Goal: Navigation & Orientation: Find specific page/section

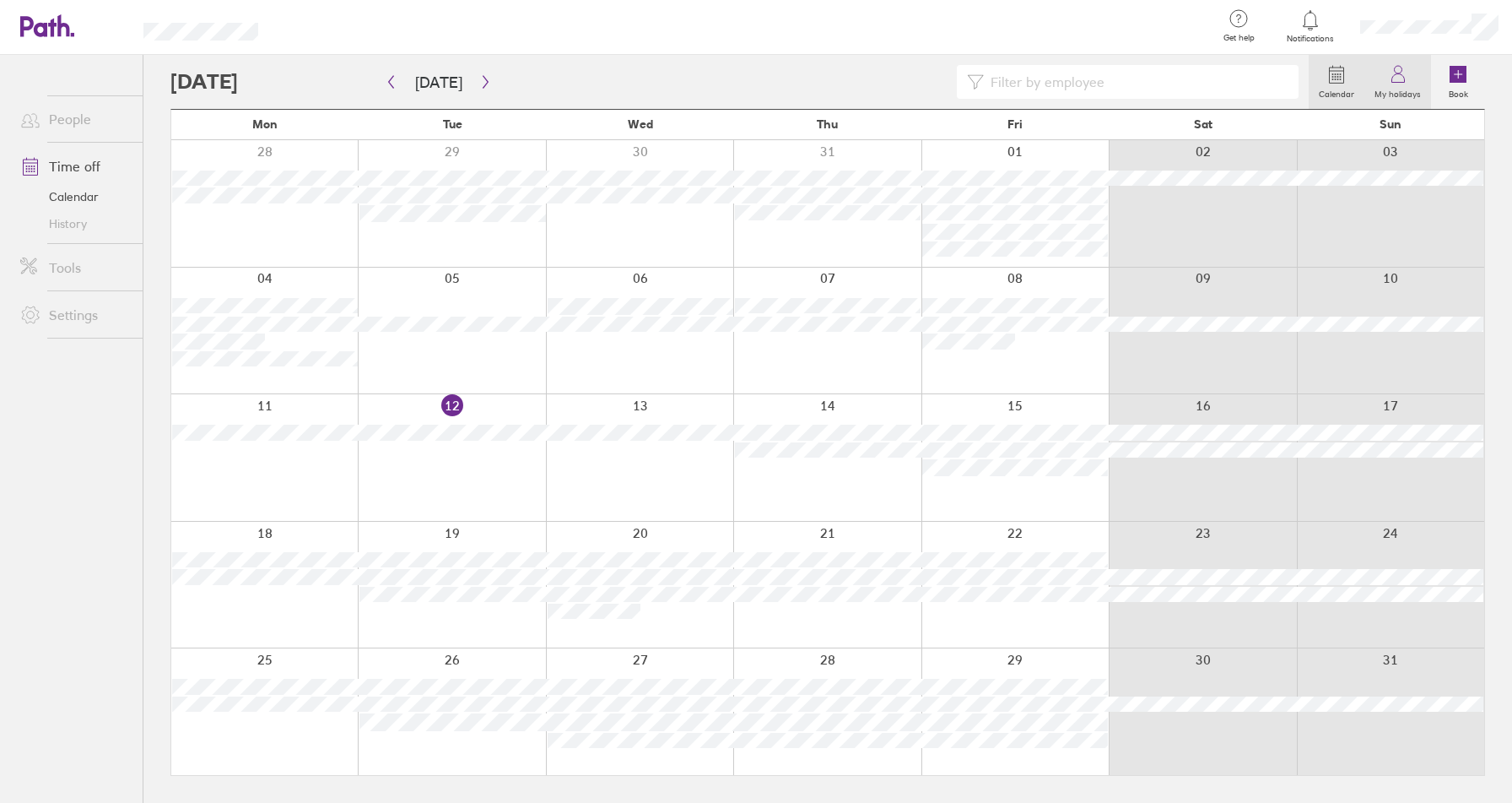
click at [1398, 89] on label "My holidays" at bounding box center [1397, 91] width 66 height 15
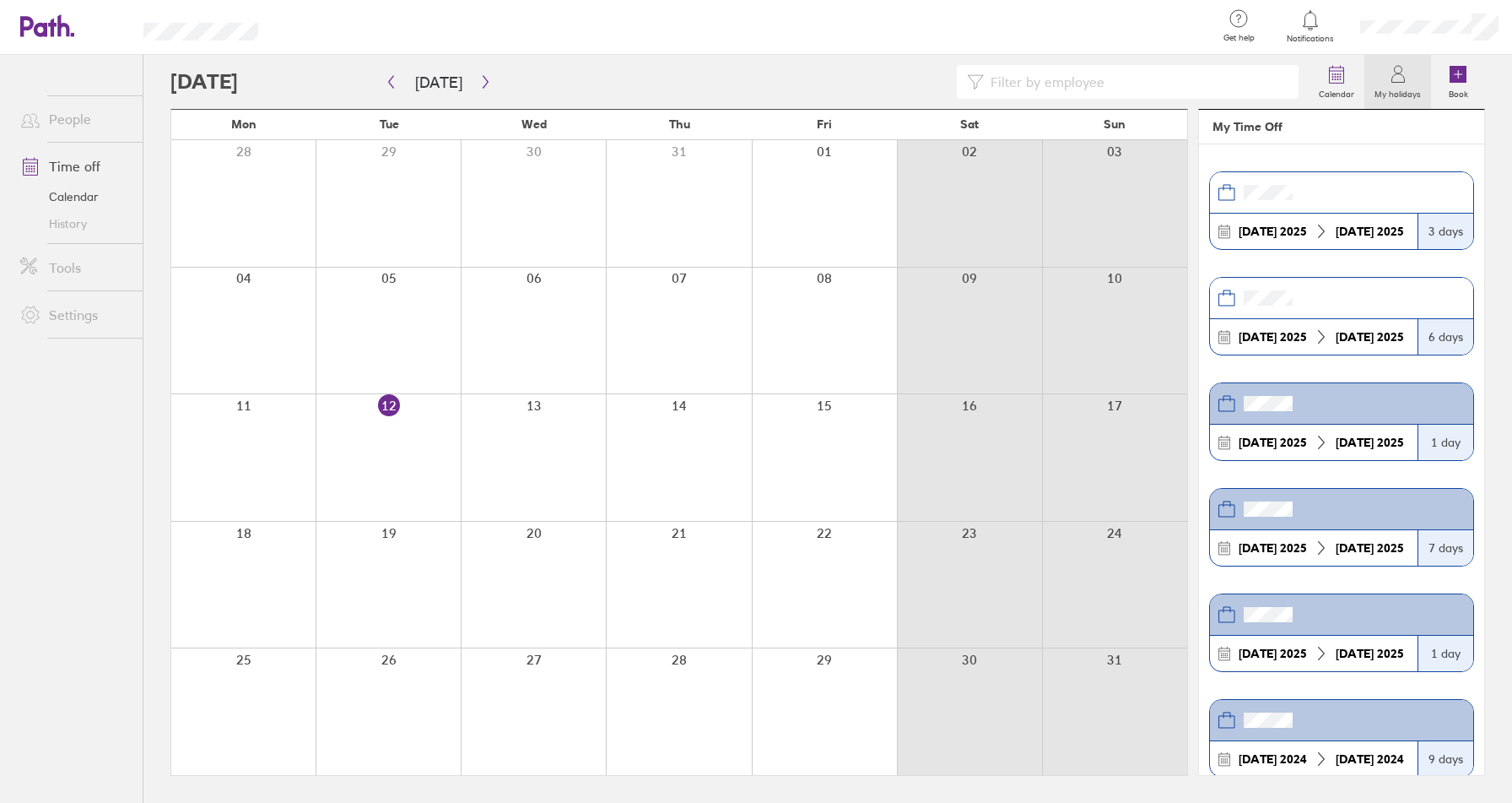
click at [73, 168] on link "Time off" at bounding box center [75, 167] width 136 height 34
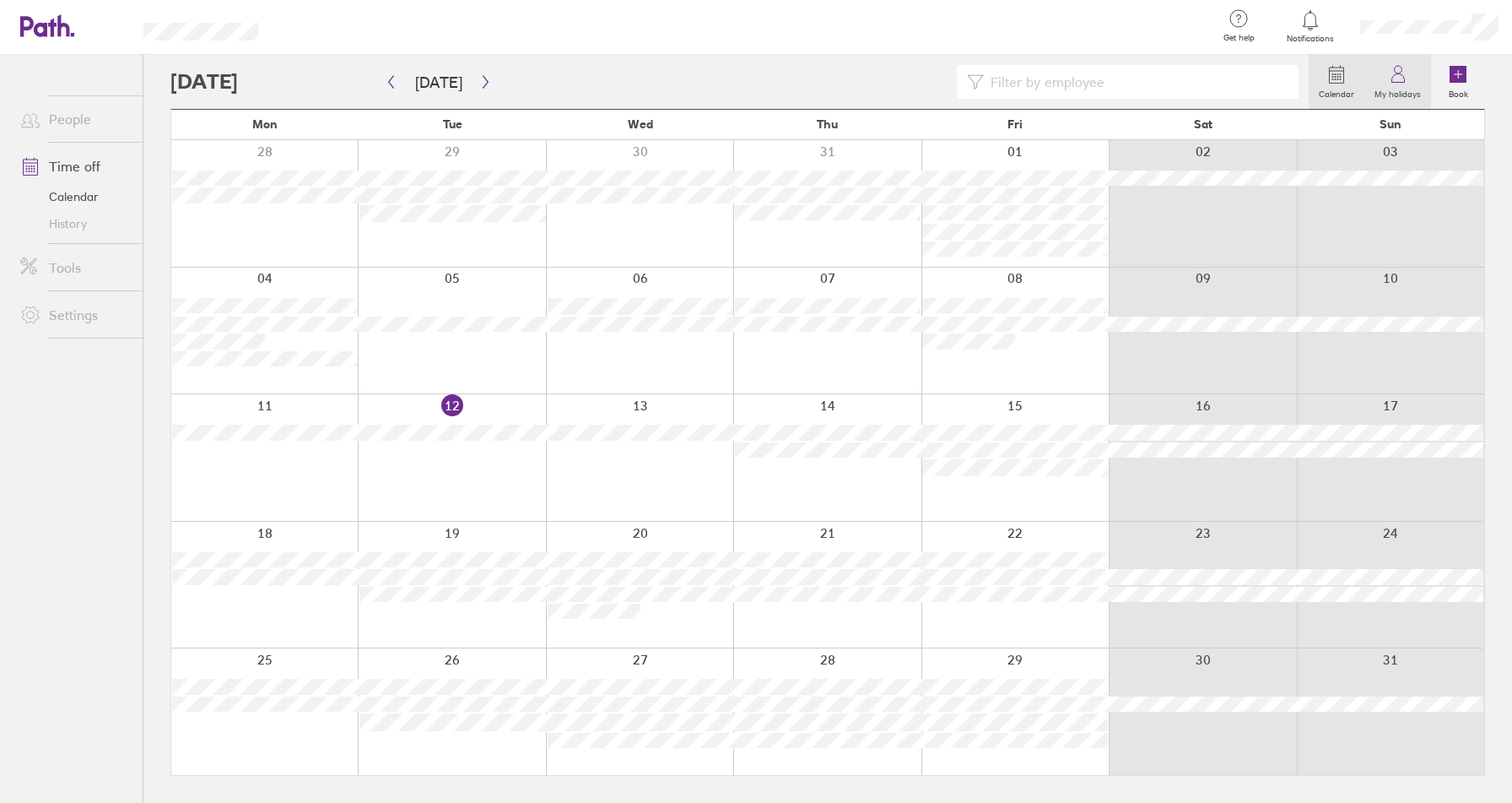
click at [1400, 88] on label "My holidays" at bounding box center [1397, 91] width 66 height 15
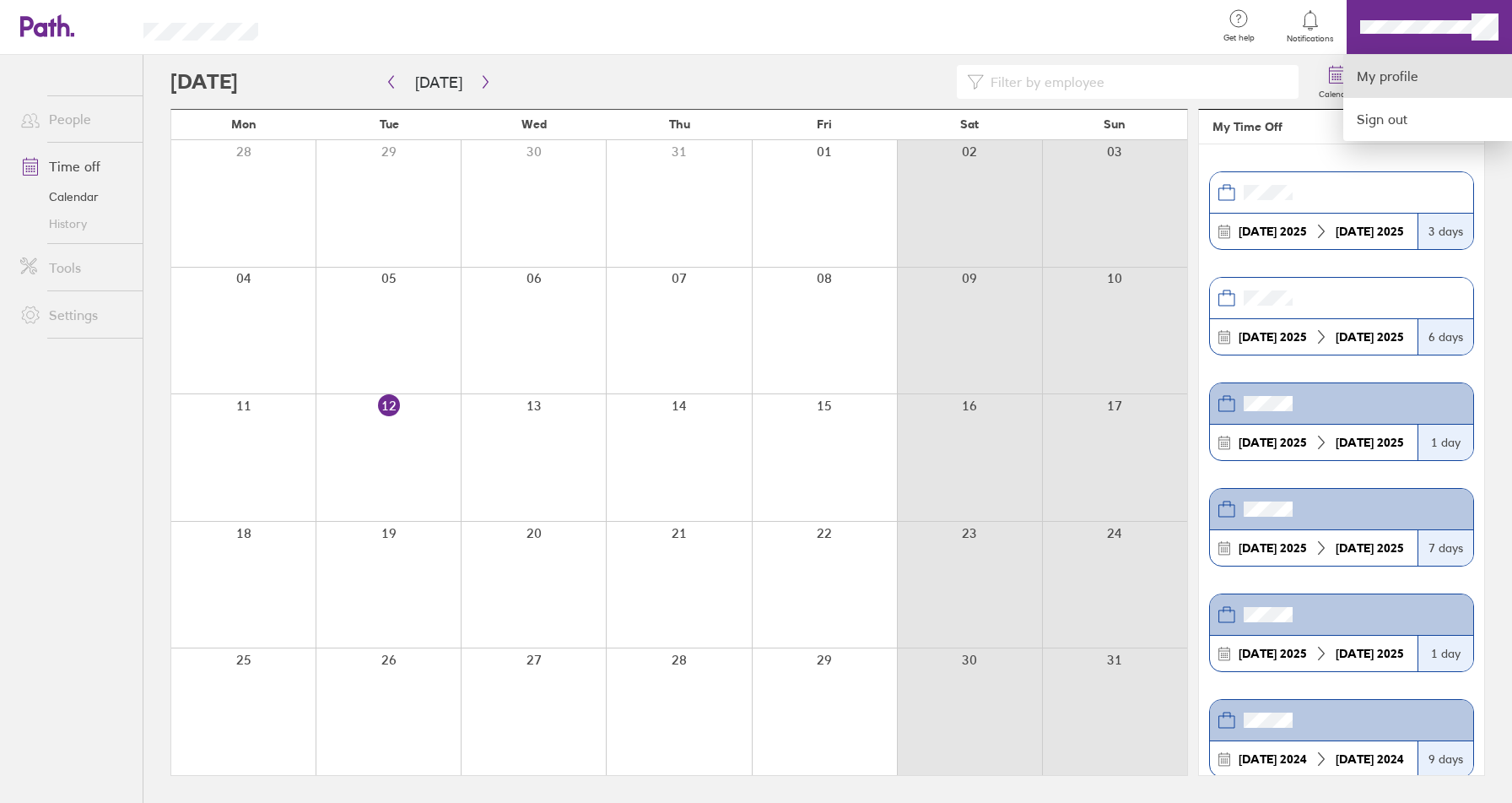
click at [1386, 72] on link "My profile" at bounding box center [1427, 76] width 169 height 43
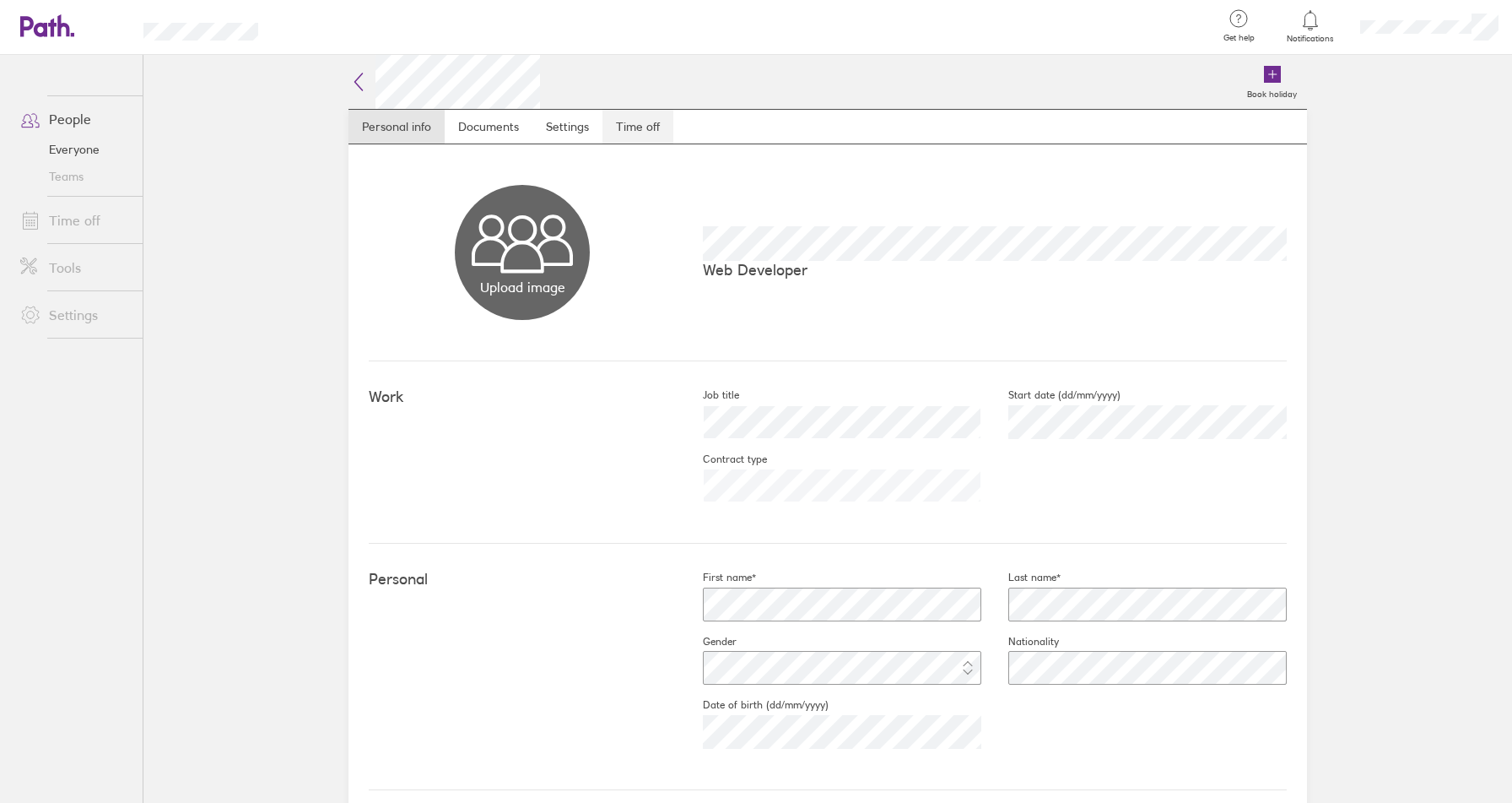
click at [635, 122] on link "Time off" at bounding box center [637, 127] width 71 height 34
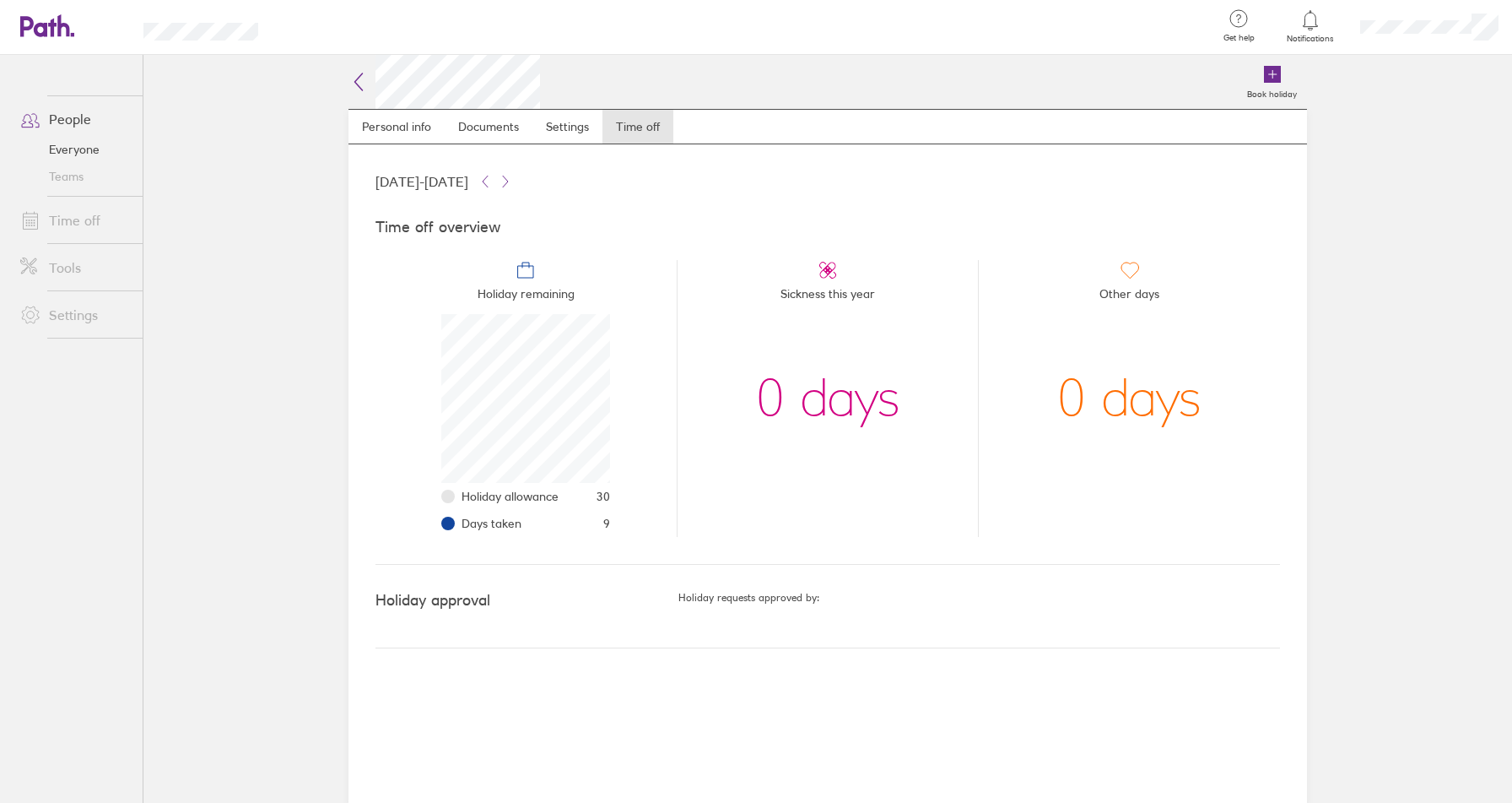
scroll to position [169, 169]
click at [1310, 28] on icon at bounding box center [1310, 20] width 21 height 21
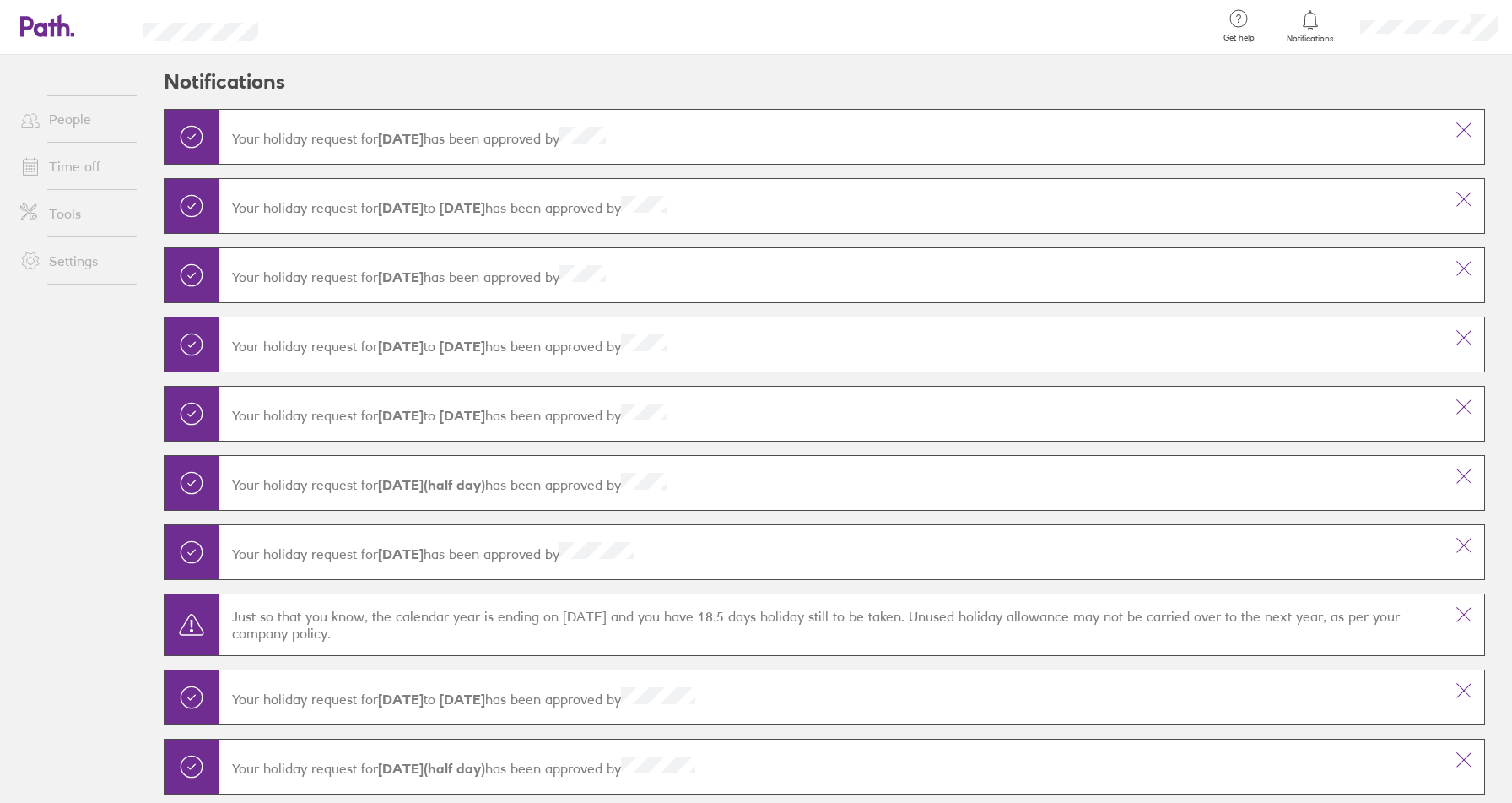
click at [1382, 73] on header "Notifications" at bounding box center [824, 81] width 1321 height 54
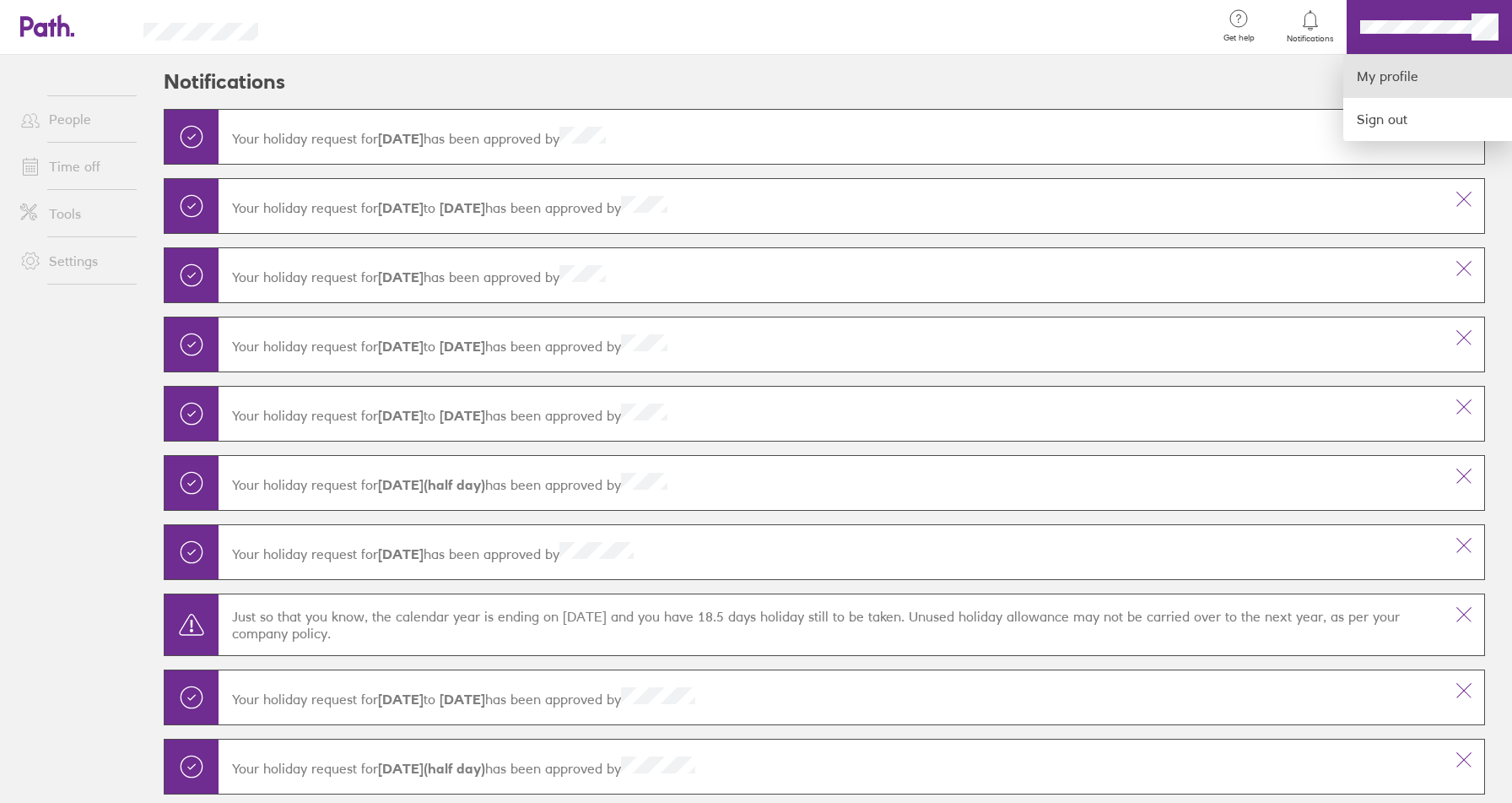
click at [1402, 80] on link "My profile" at bounding box center [1427, 76] width 169 height 43
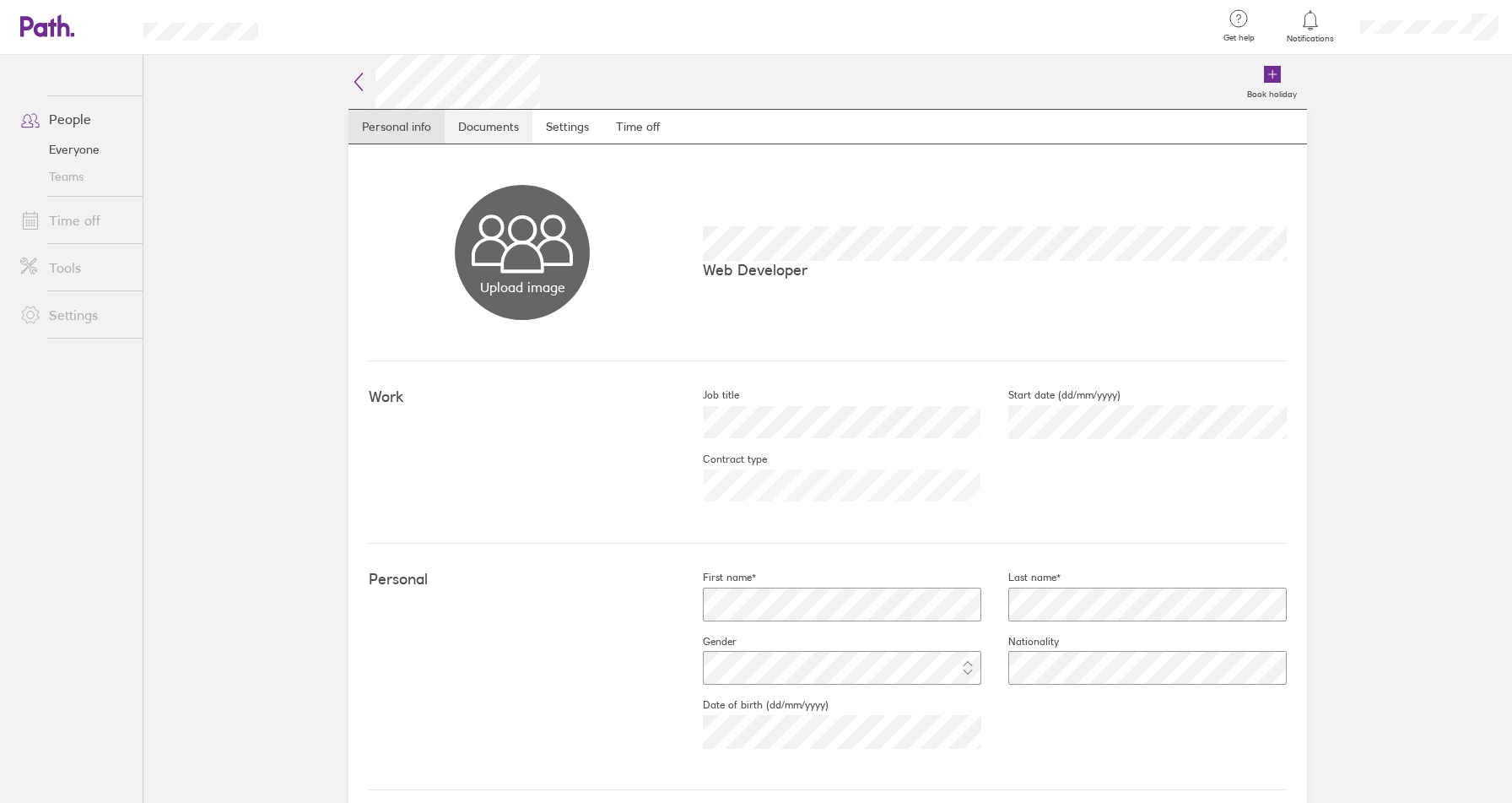
click at [500, 132] on link "Documents" at bounding box center [488, 127] width 88 height 34
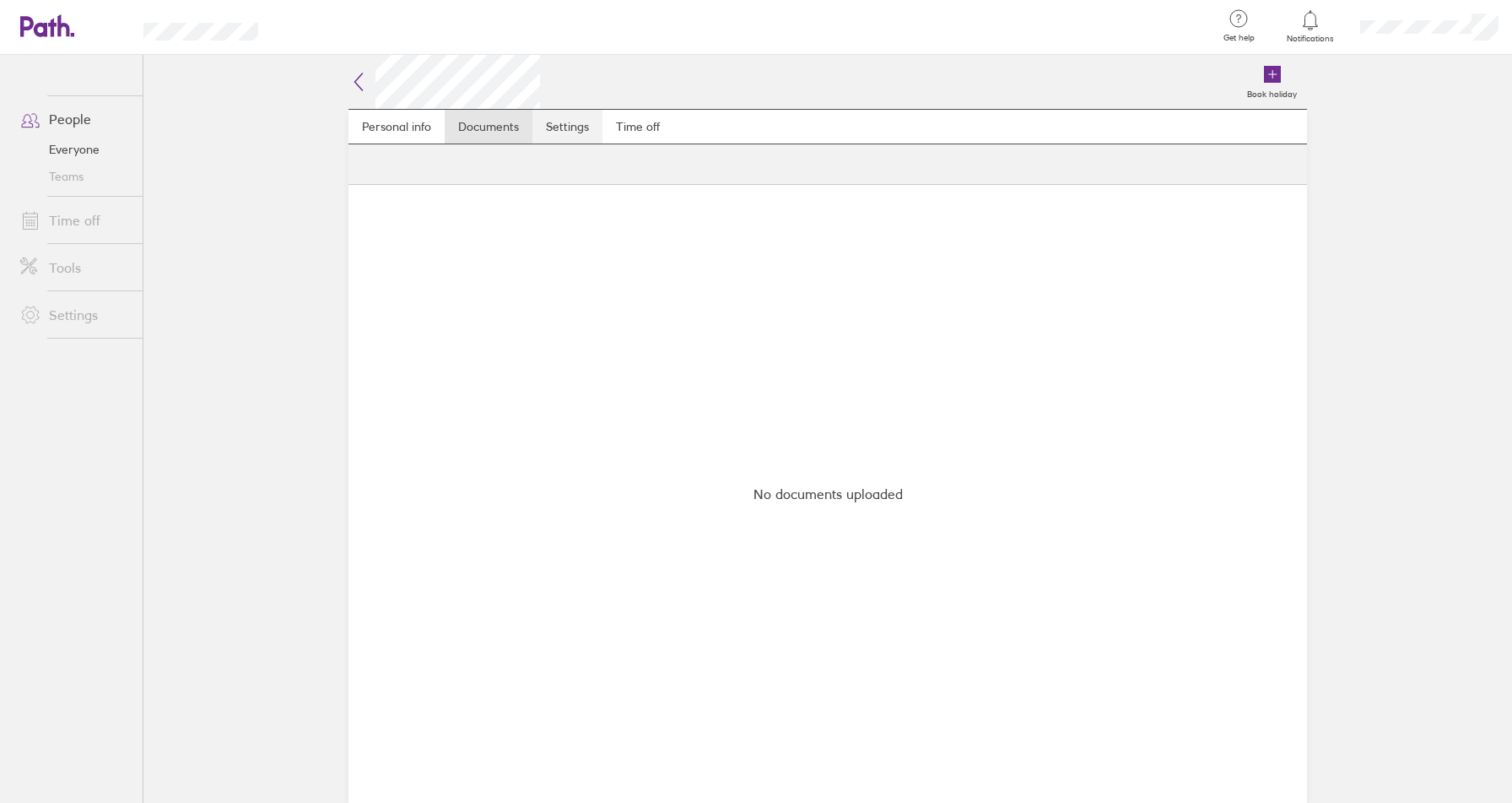
click at [580, 133] on link "Settings" at bounding box center [567, 127] width 70 height 34
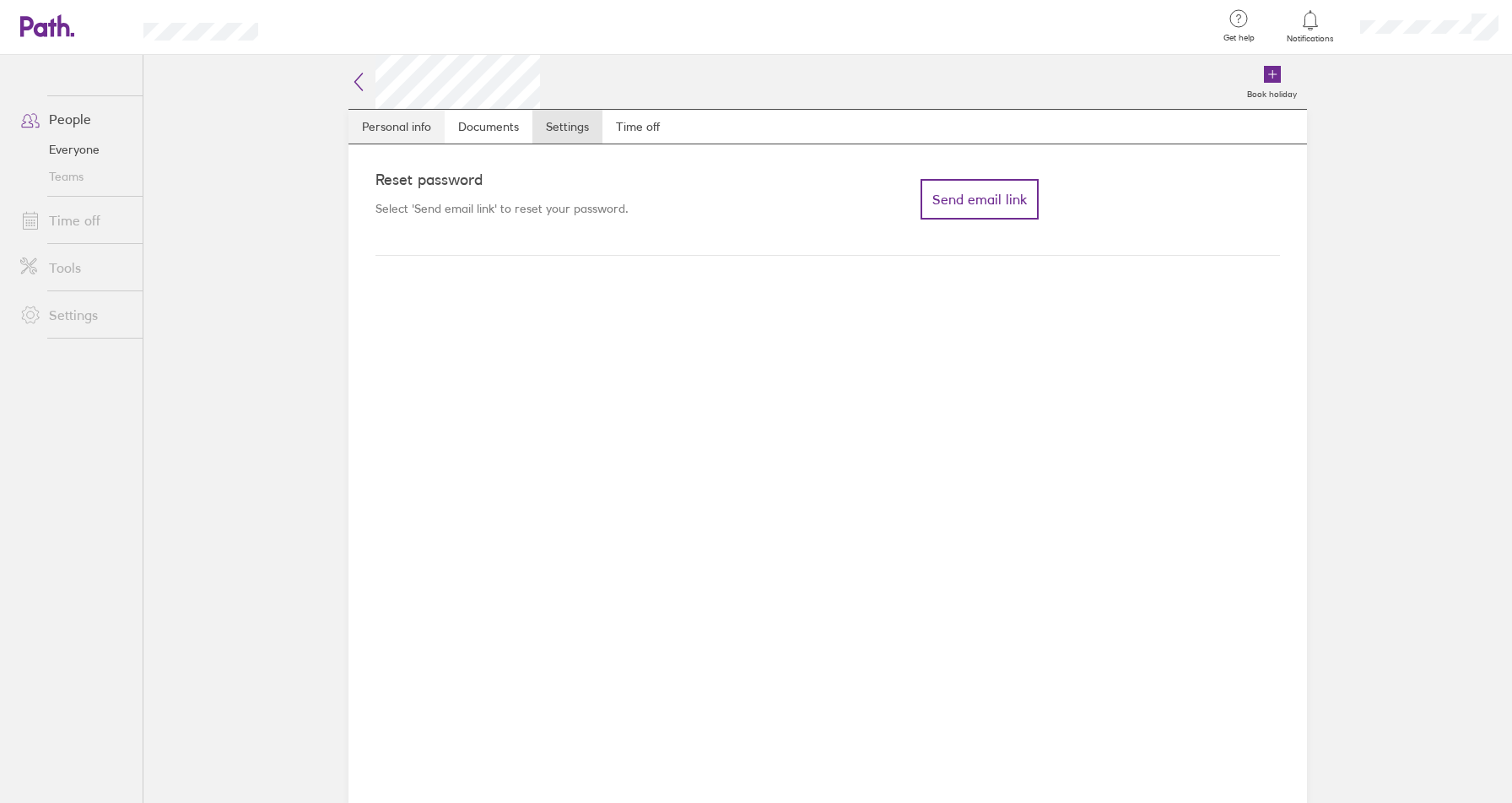
click at [412, 123] on link "Personal info" at bounding box center [395, 127] width 96 height 34
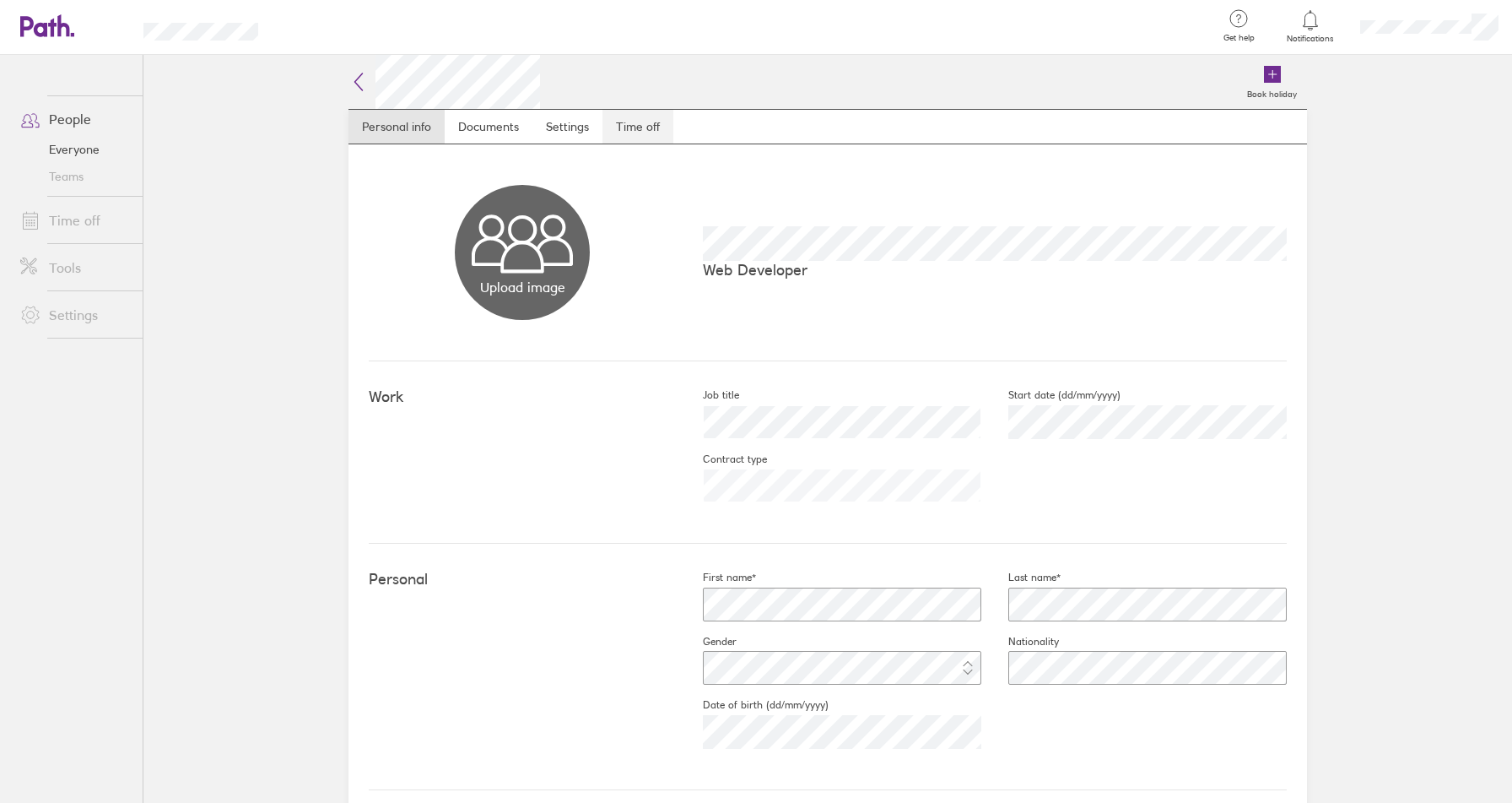
click at [616, 132] on link "Time off" at bounding box center [637, 127] width 71 height 34
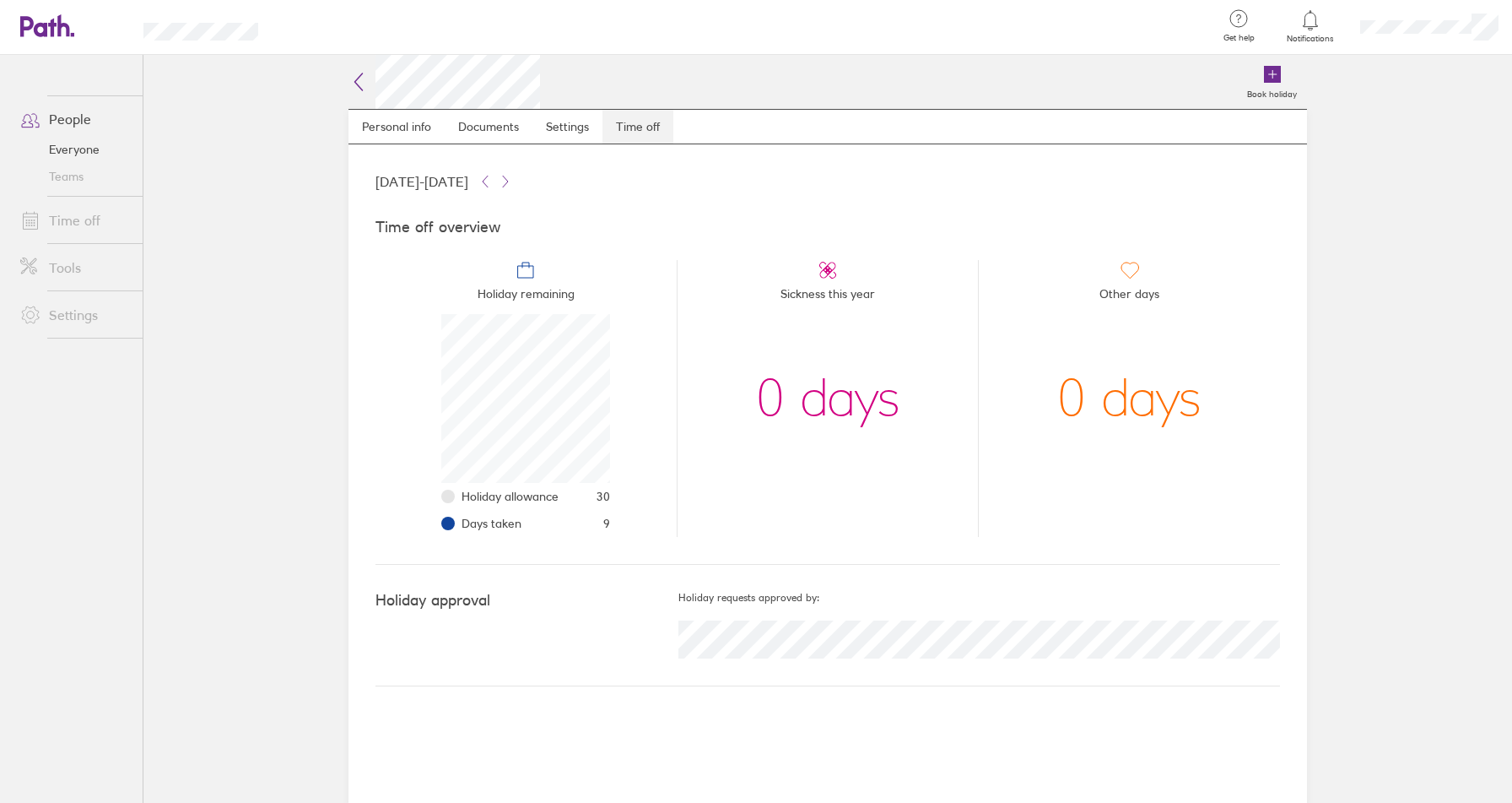
scroll to position [169, 169]
click at [304, 398] on main "Book holiday Personal info Documents Settings Time off [DATE] - [DATE] Time off…" at bounding box center [827, 428] width 1368 height 747
click at [253, 399] on main "Book holiday Personal info Documents Settings Time off [DATE] - [DATE] Time off…" at bounding box center [827, 428] width 1368 height 747
click at [420, 120] on link "Personal info" at bounding box center [395, 127] width 96 height 34
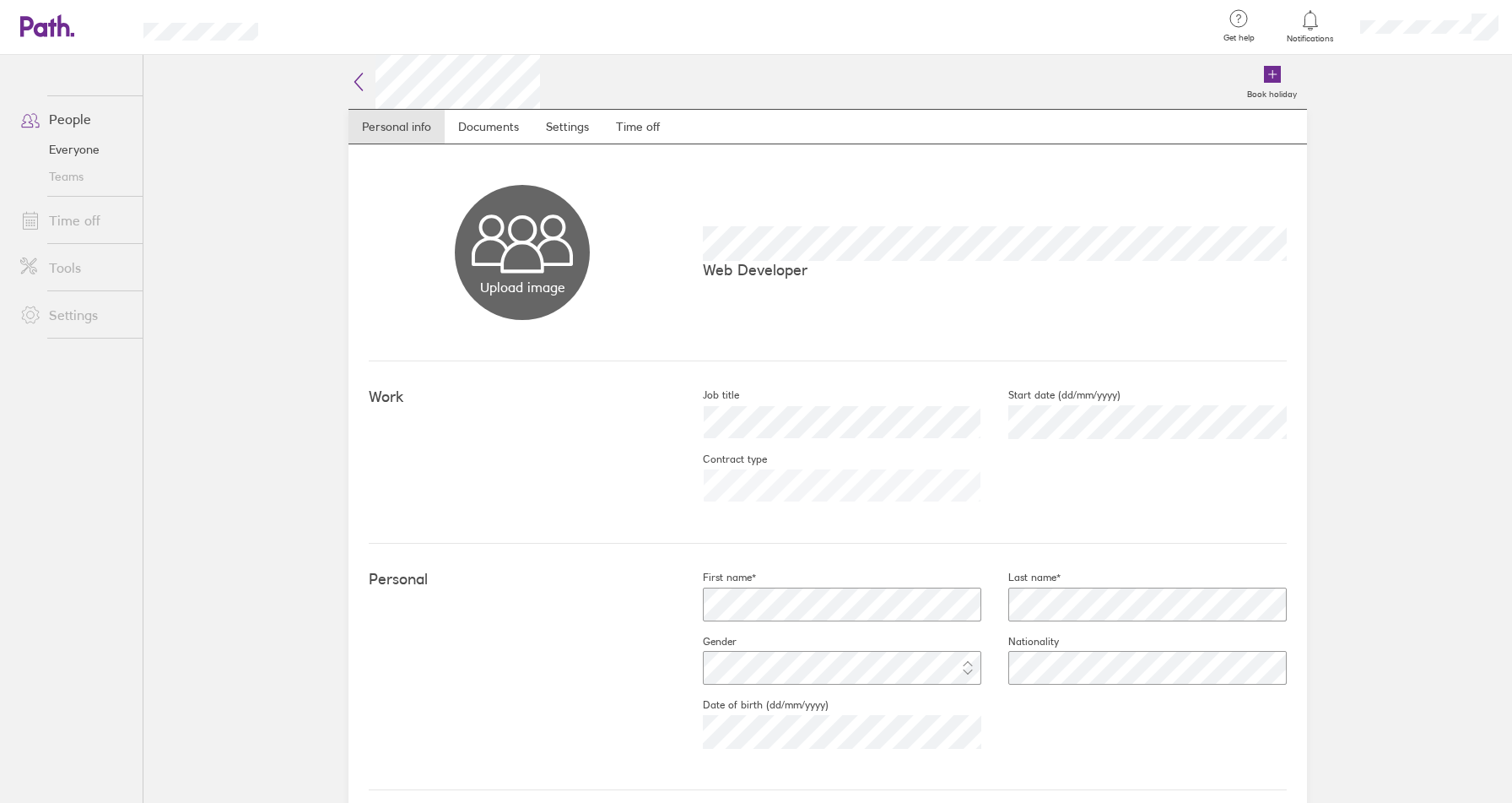
click at [361, 87] on icon at bounding box center [359, 81] width 7 height 17
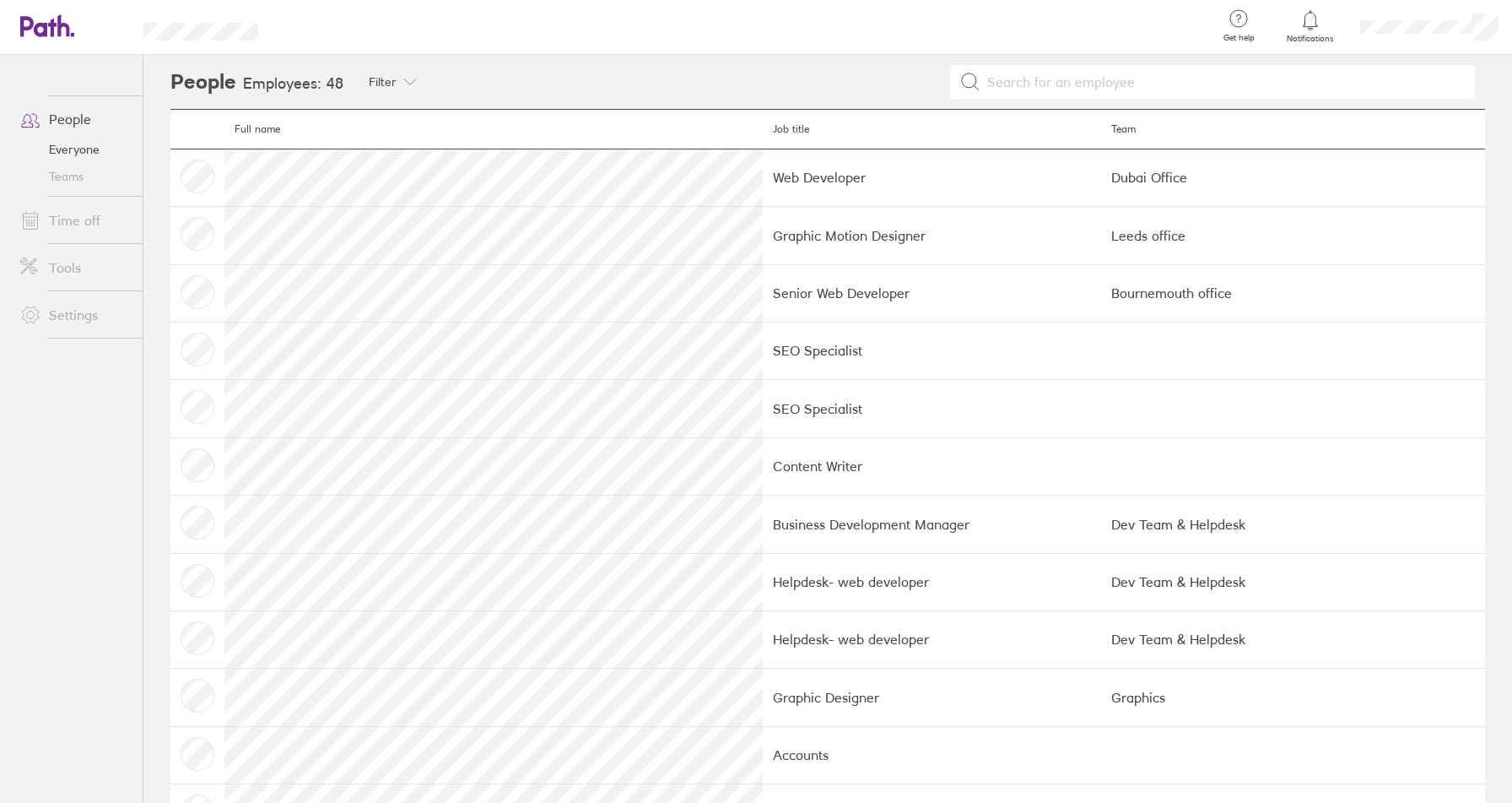
click at [1384, 39] on div at bounding box center [1429, 27] width 166 height 54
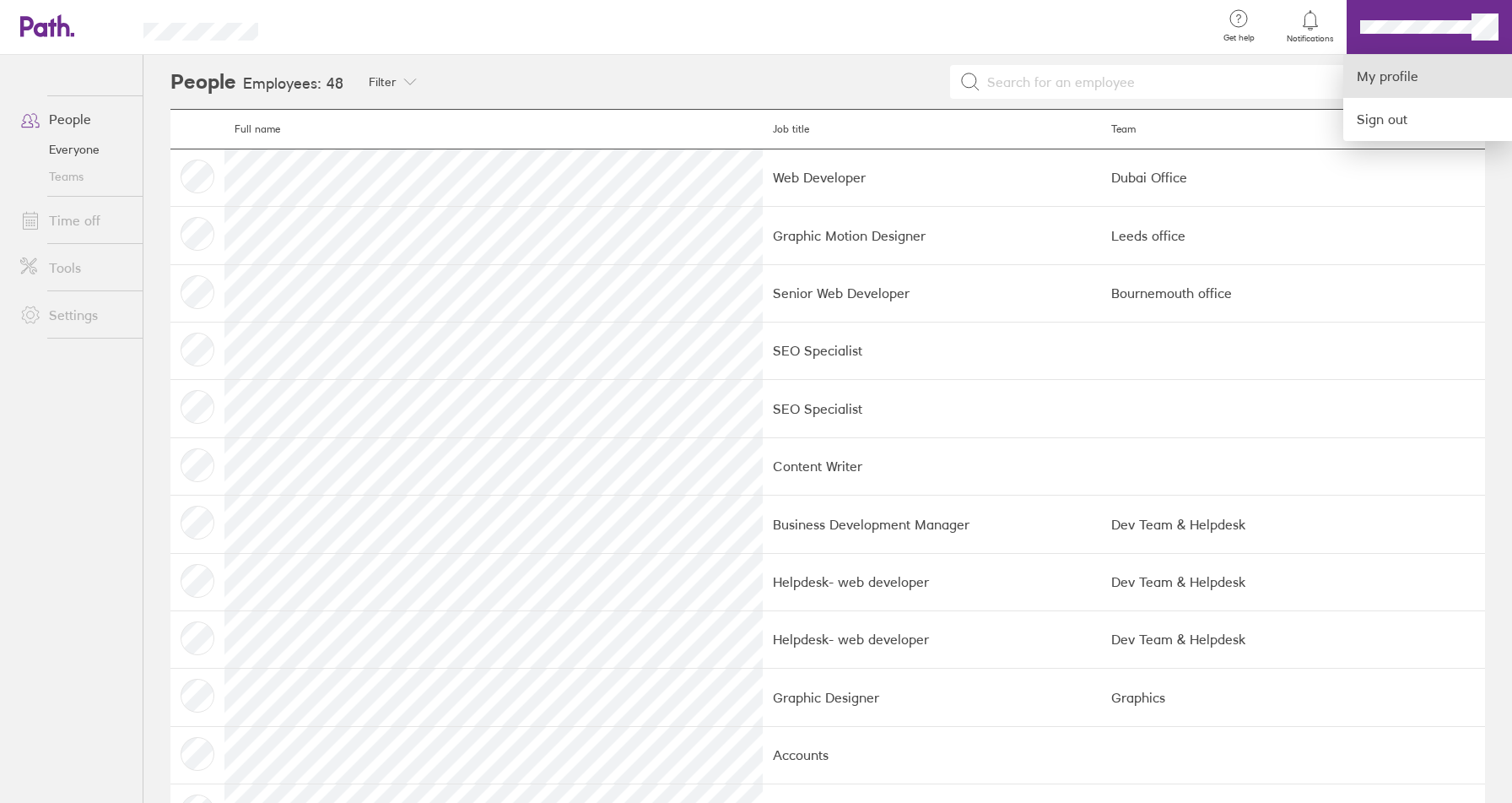
click at [1387, 73] on link "My profile" at bounding box center [1427, 76] width 169 height 43
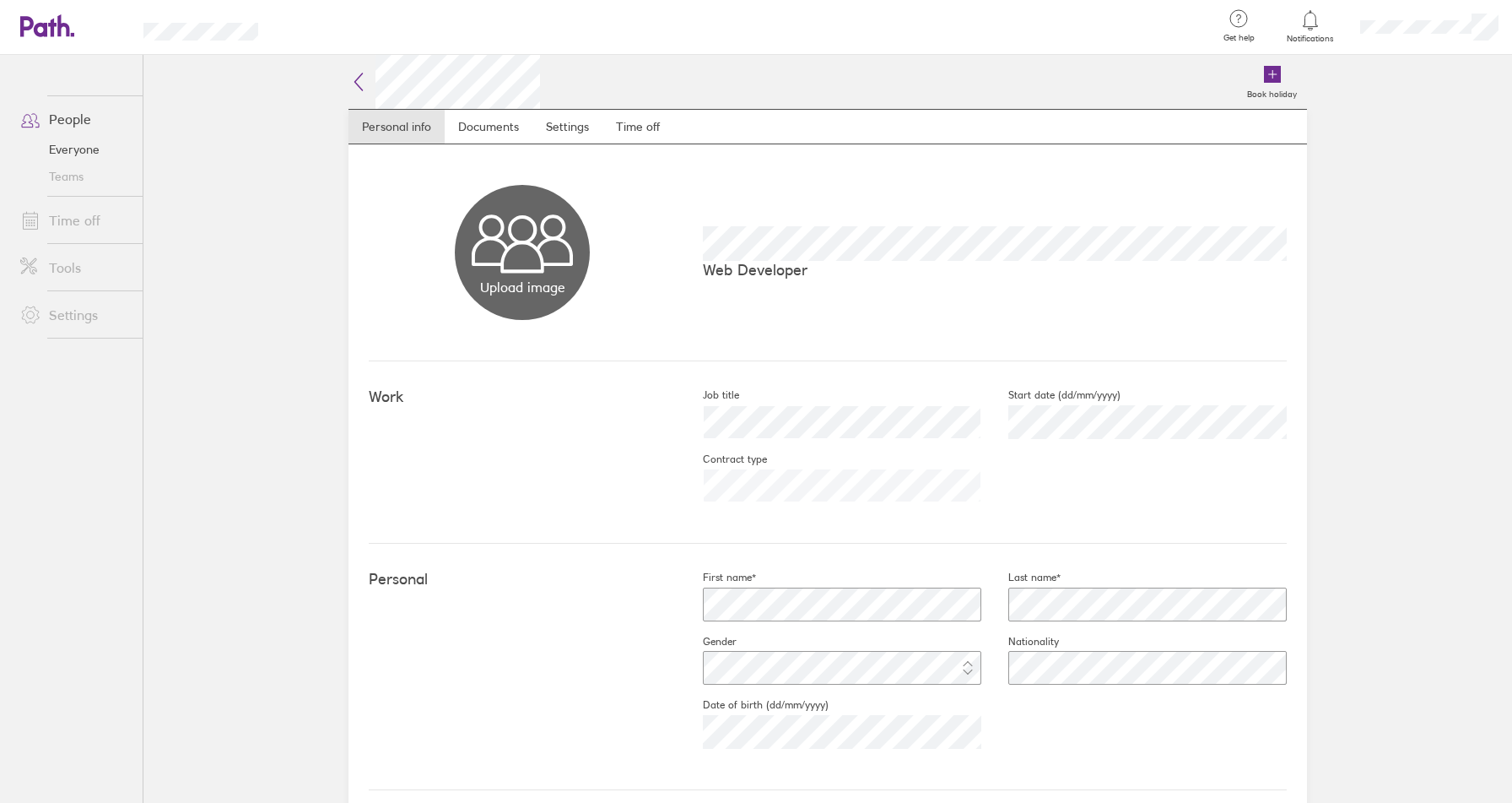
click at [56, 29] on icon at bounding box center [47, 25] width 54 height 22
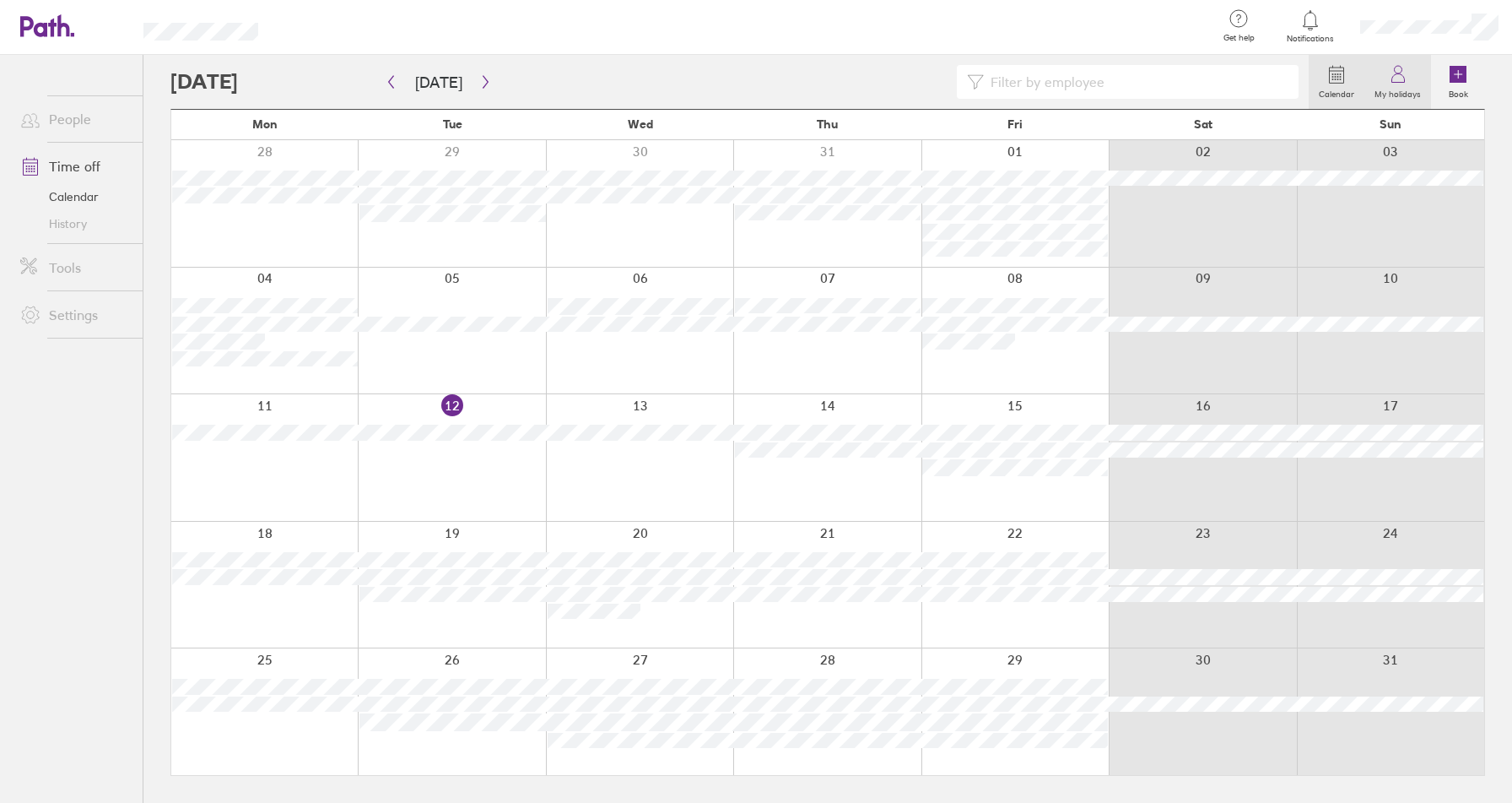
click at [1396, 87] on label "My holidays" at bounding box center [1397, 91] width 66 height 15
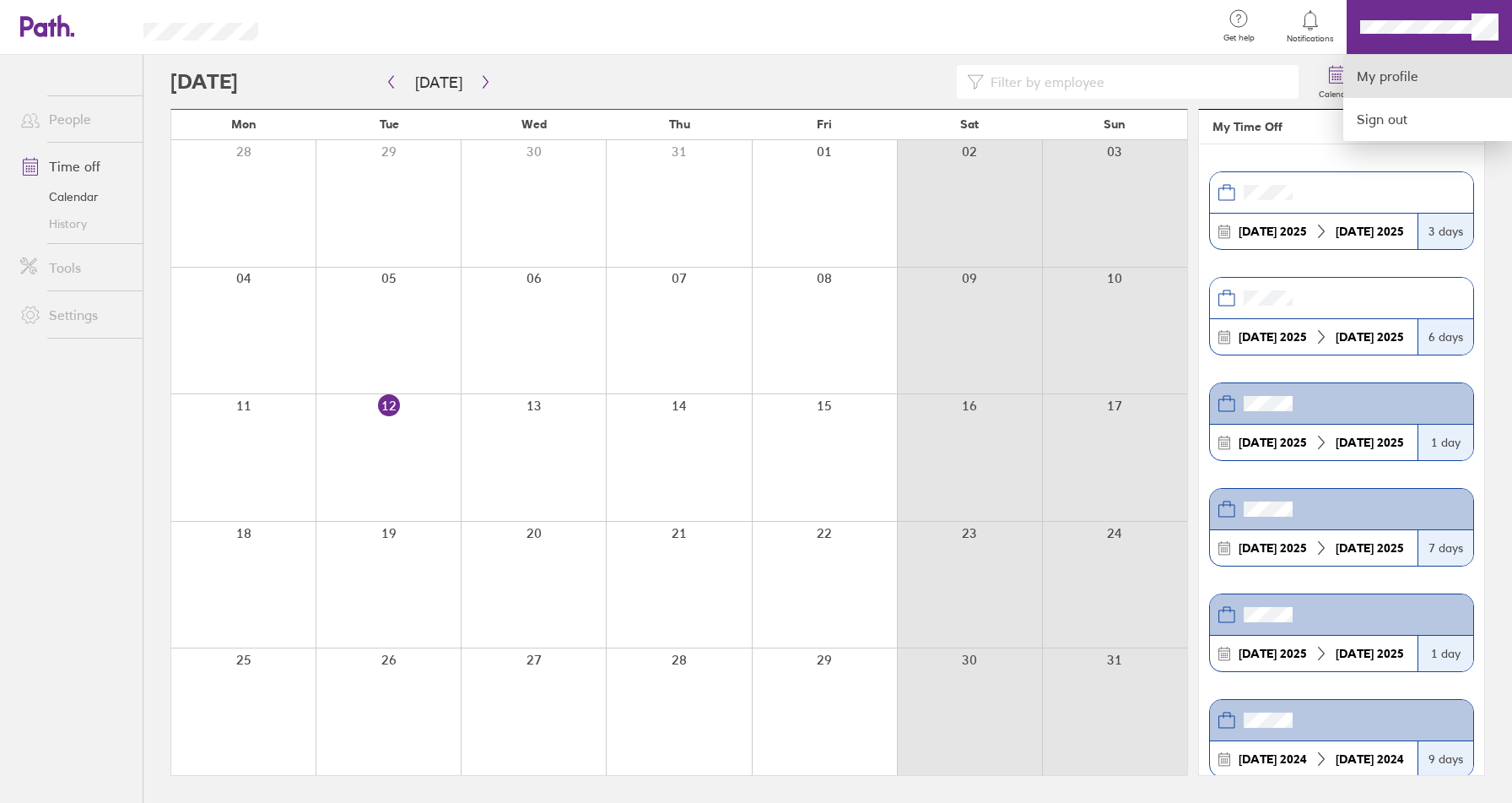
click at [1395, 73] on link "My profile" at bounding box center [1427, 76] width 169 height 43
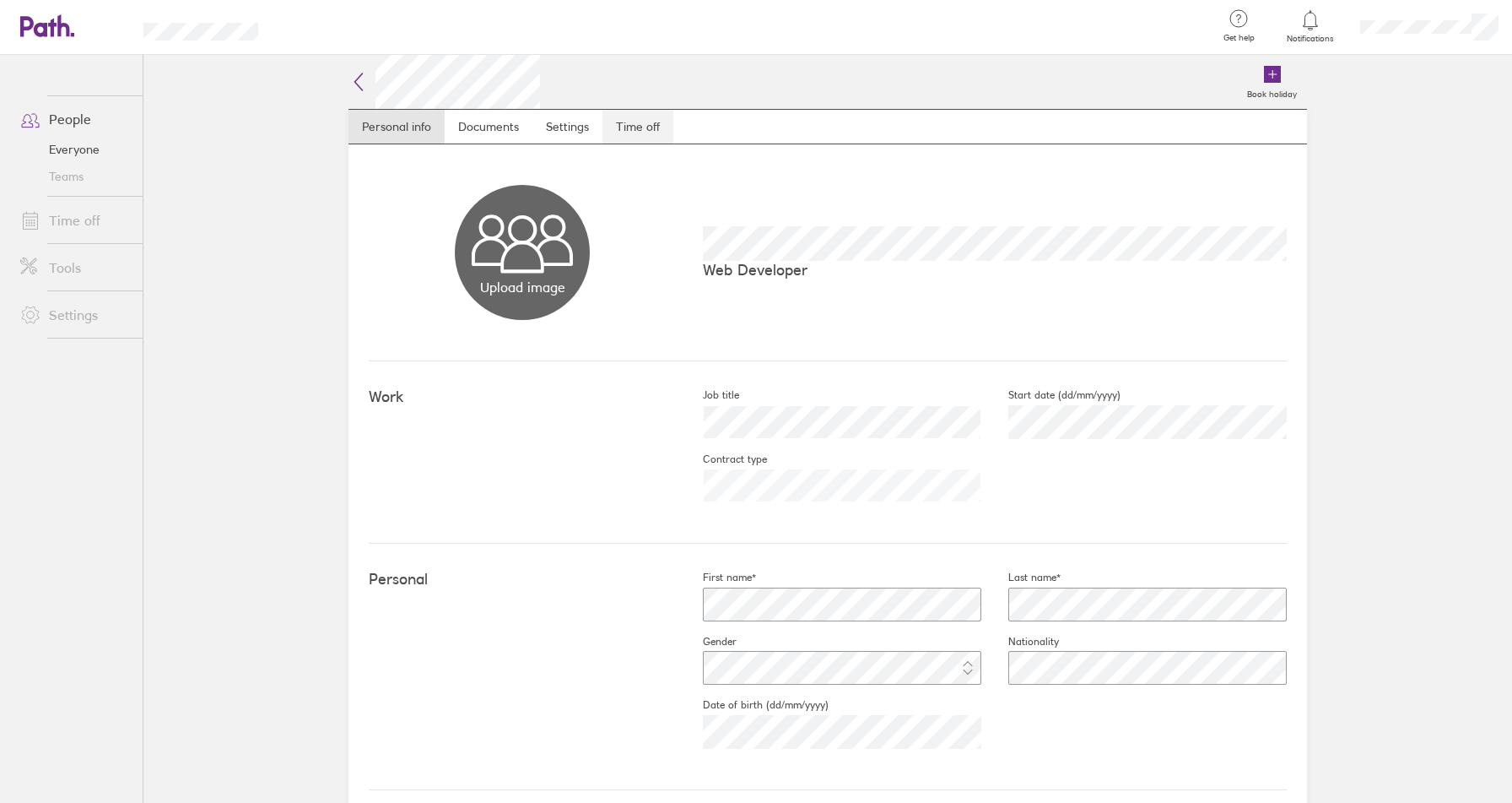
click at [653, 124] on link "Time off" at bounding box center [637, 127] width 71 height 34
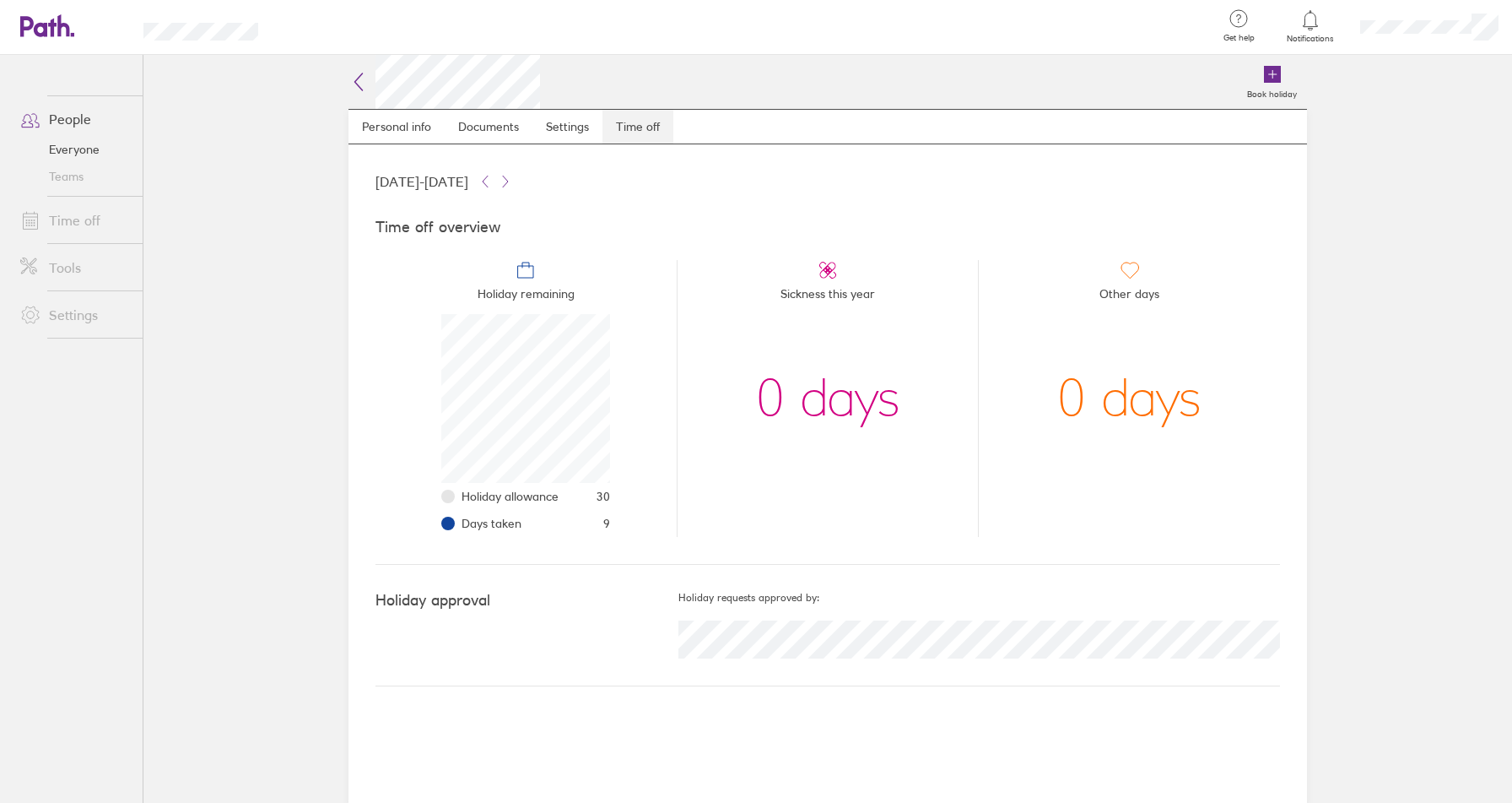
scroll to position [169, 169]
click at [180, 277] on main "Book holiday Personal info Documents Settings Time off [DATE] - [DATE] Time off…" at bounding box center [827, 428] width 1368 height 747
click at [214, 273] on main "Book holiday Personal info Documents Settings Time off [DATE] - [DATE] Time off…" at bounding box center [827, 428] width 1368 height 747
click at [233, 279] on main "Book holiday Personal info Documents Settings Time off [DATE] - [DATE] Time off…" at bounding box center [827, 428] width 1368 height 747
drag, startPoint x: 1420, startPoint y: 643, endPoint x: 1406, endPoint y: 602, distance: 43.3
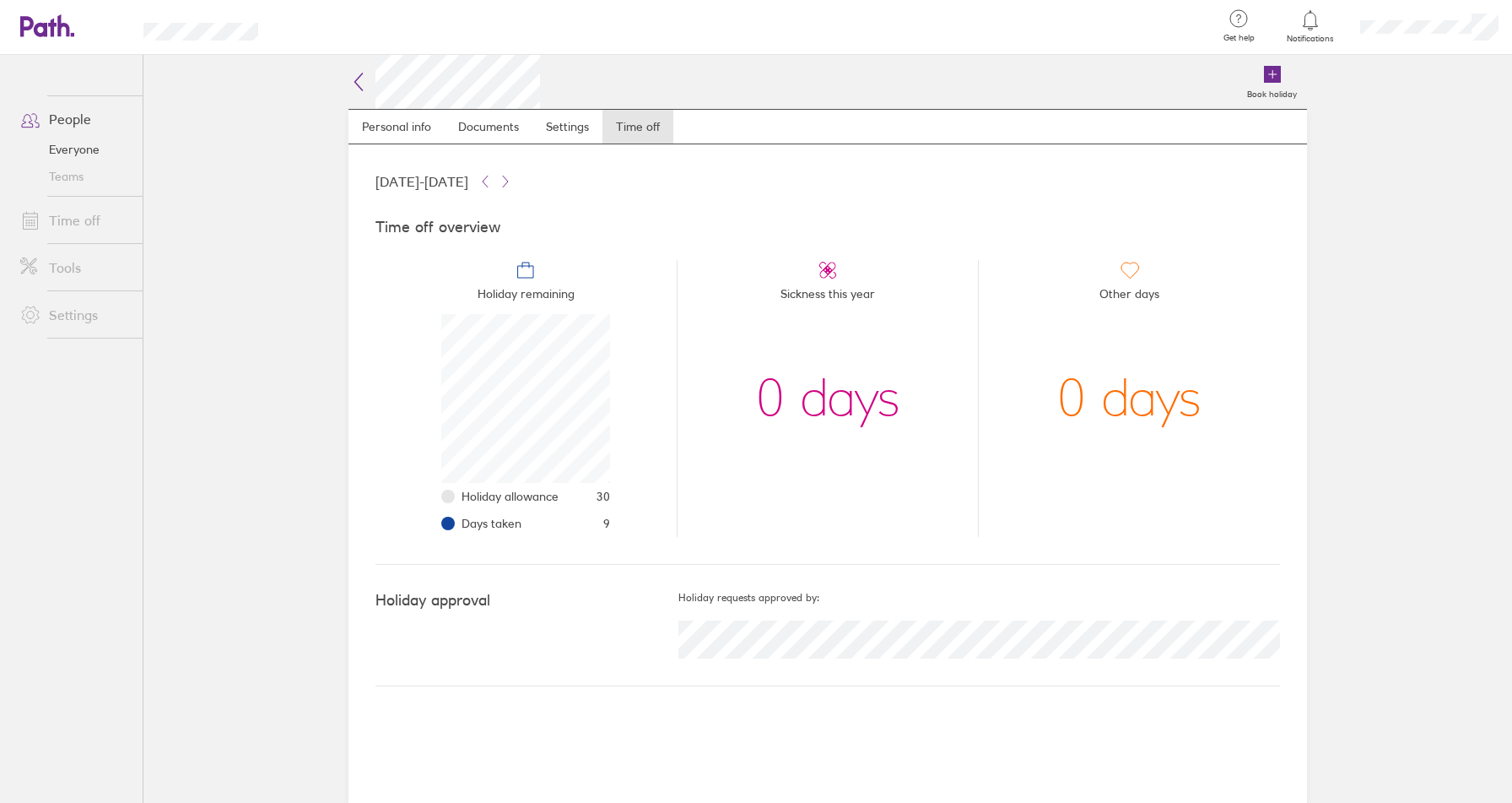
click at [1420, 642] on main "Book holiday Personal info Documents Settings Time off [DATE] - [DATE] Time off…" at bounding box center [827, 428] width 1368 height 747
